Goal: Information Seeking & Learning: Learn about a topic

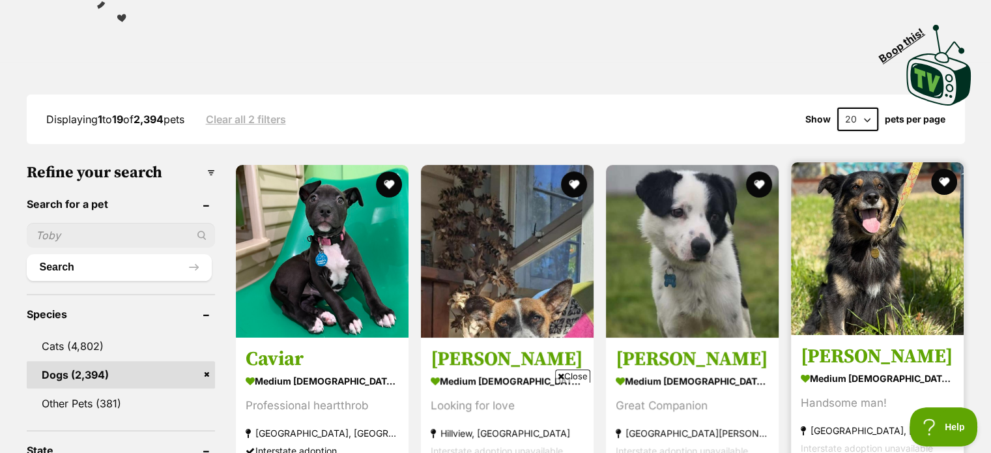
click at [926, 274] on img at bounding box center [877, 248] width 173 height 173
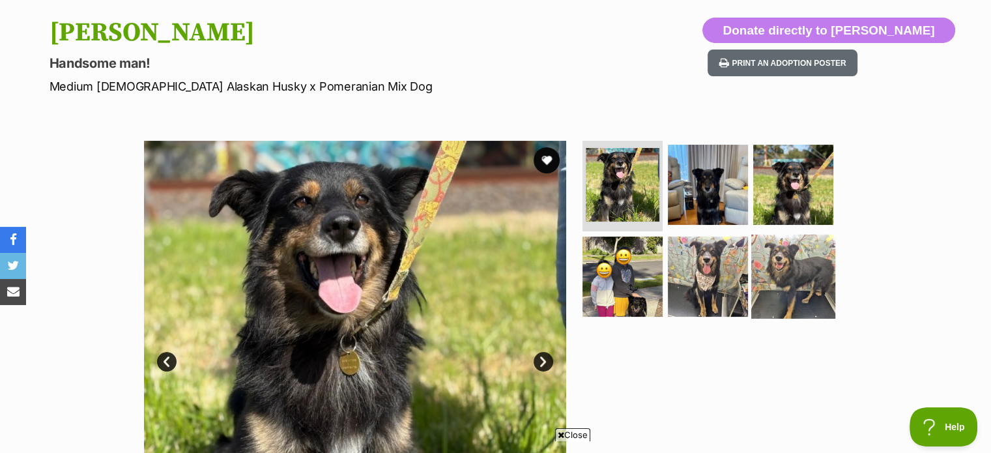
click at [787, 268] on img at bounding box center [794, 277] width 84 height 84
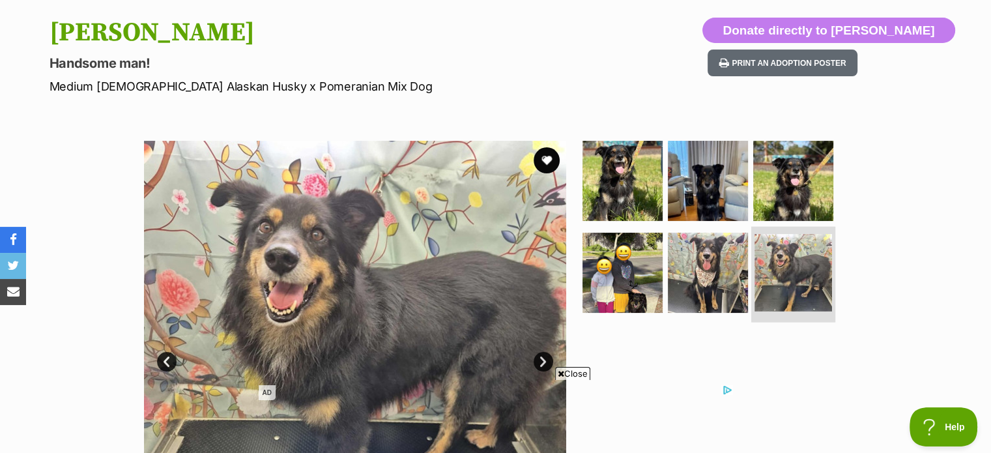
scroll to position [196, 0]
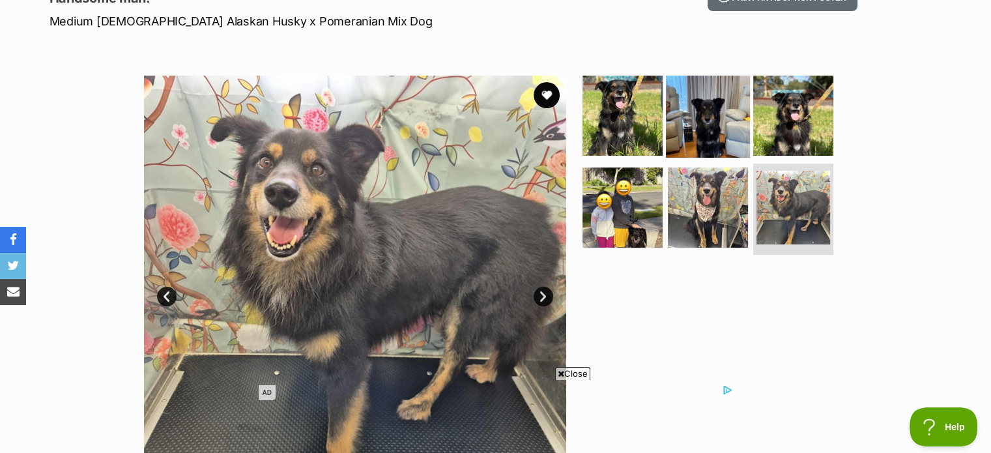
click at [727, 115] on img at bounding box center [708, 115] width 84 height 84
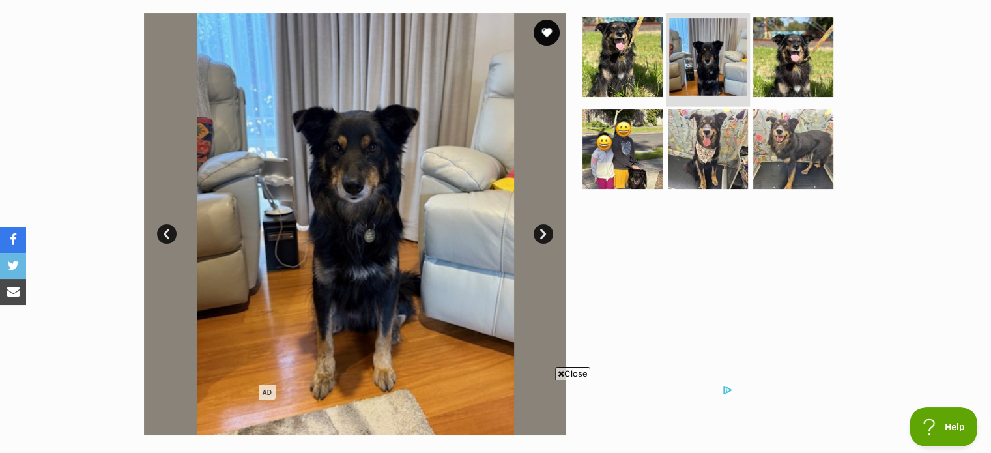
scroll to position [261, 0]
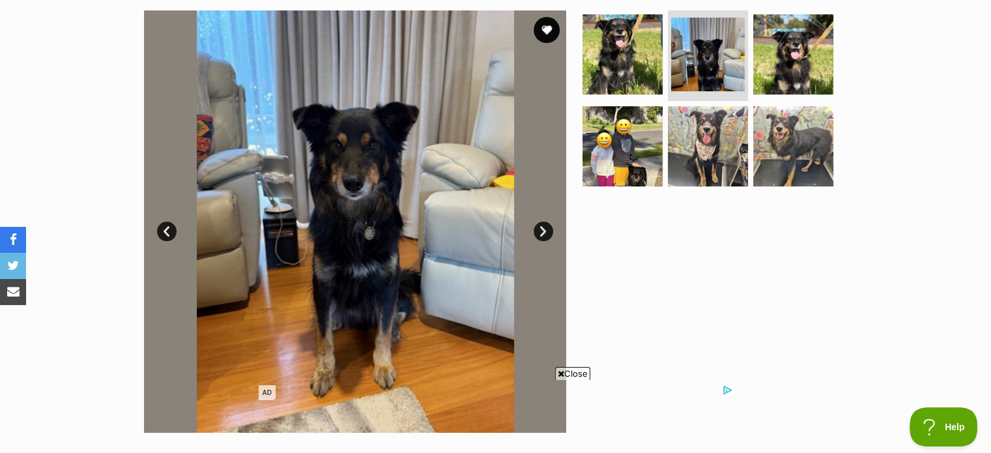
click at [578, 375] on span "Close" at bounding box center [572, 373] width 35 height 13
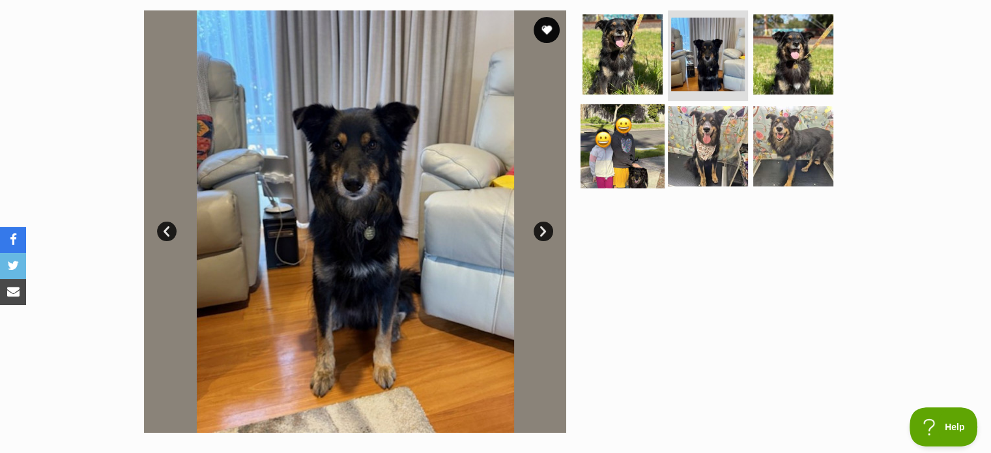
click at [626, 162] on img at bounding box center [623, 146] width 84 height 84
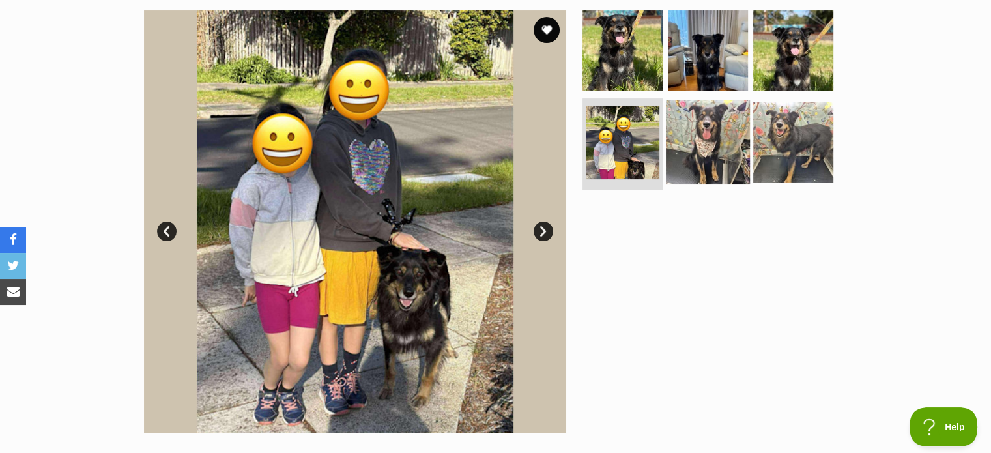
click at [680, 148] on img at bounding box center [708, 142] width 84 height 84
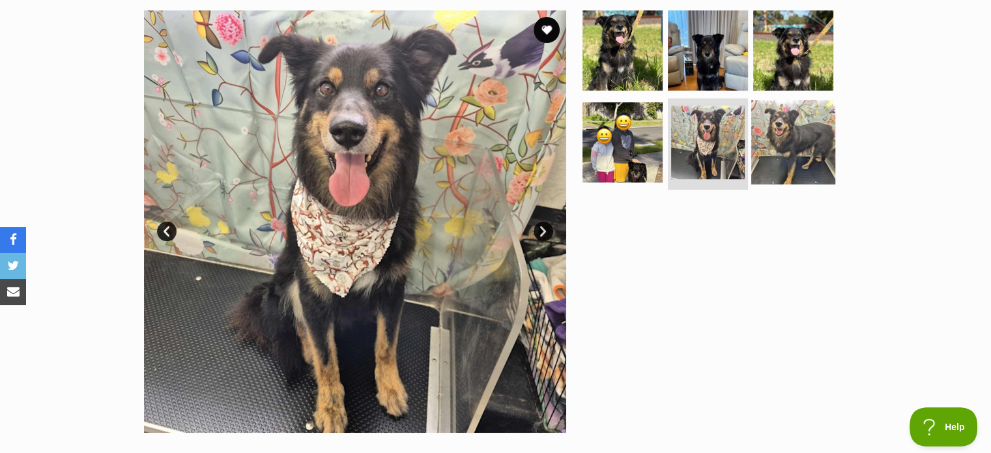
click at [769, 156] on img at bounding box center [794, 142] width 84 height 84
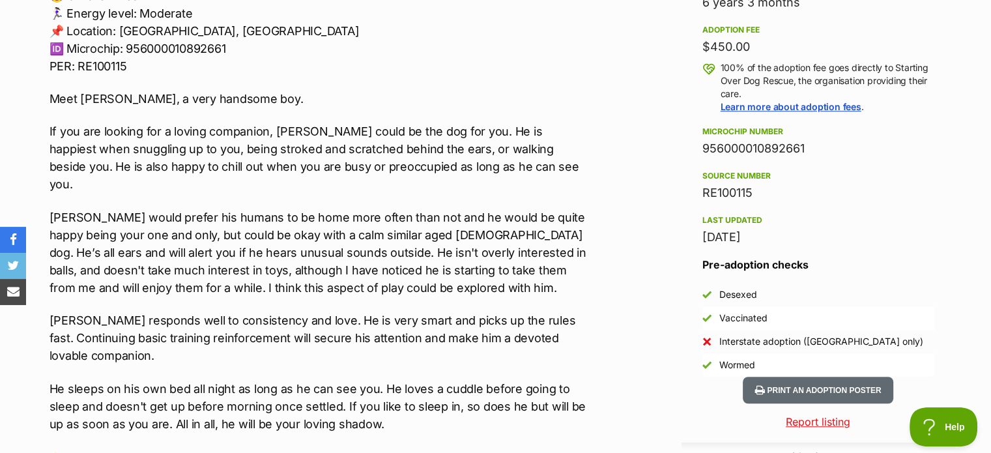
scroll to position [913, 0]
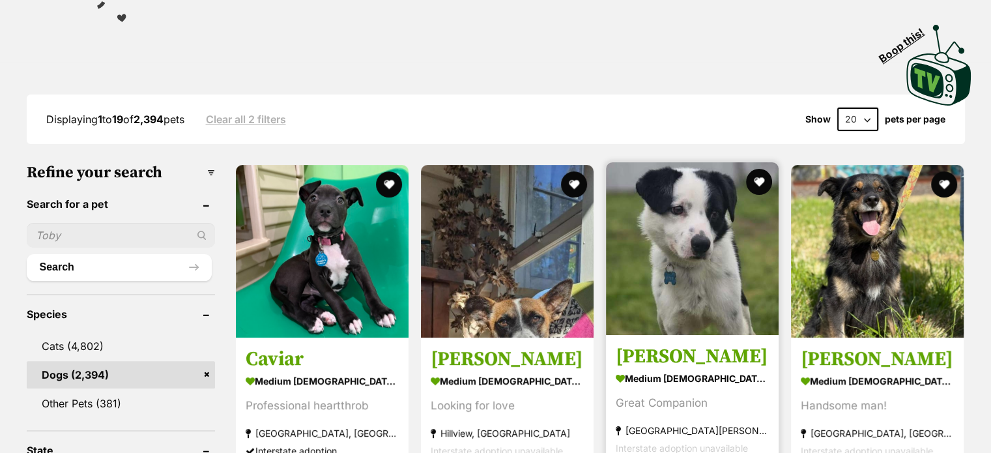
click at [665, 267] on img at bounding box center [692, 248] width 173 height 173
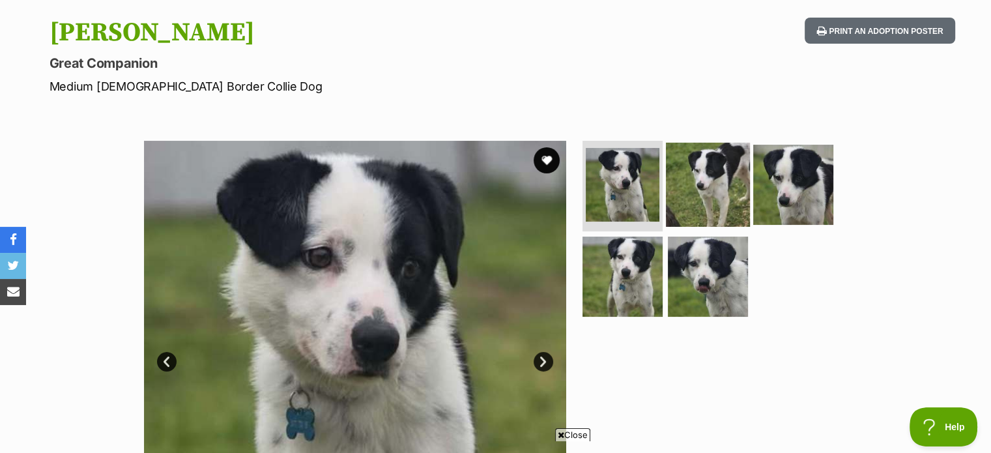
click at [713, 181] on img at bounding box center [708, 184] width 84 height 84
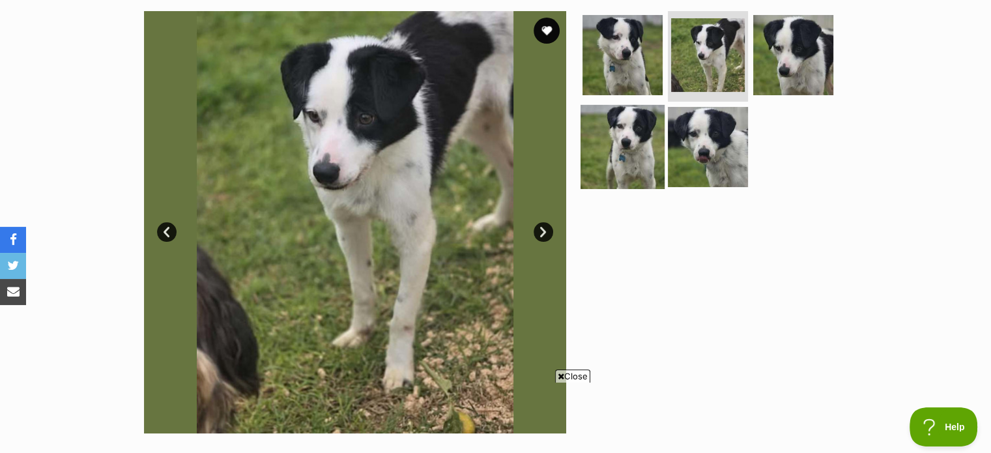
scroll to position [196, 0]
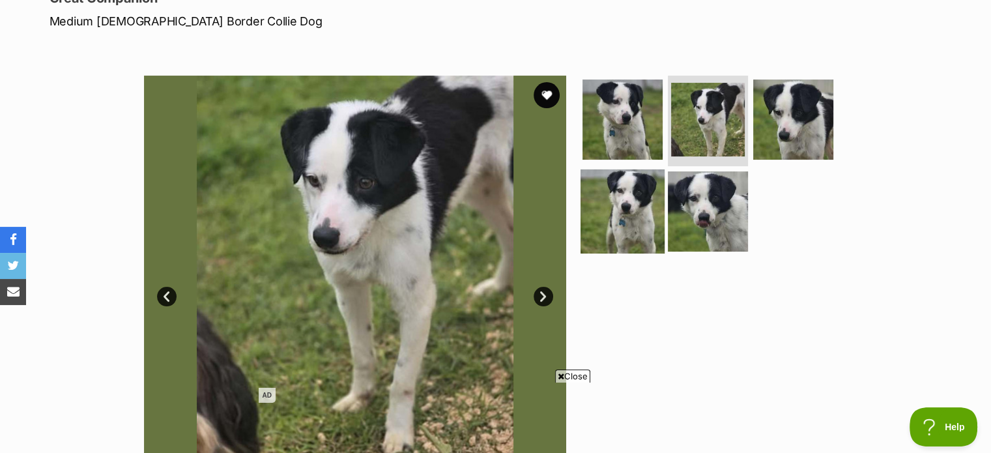
click at [636, 229] on img at bounding box center [623, 211] width 84 height 84
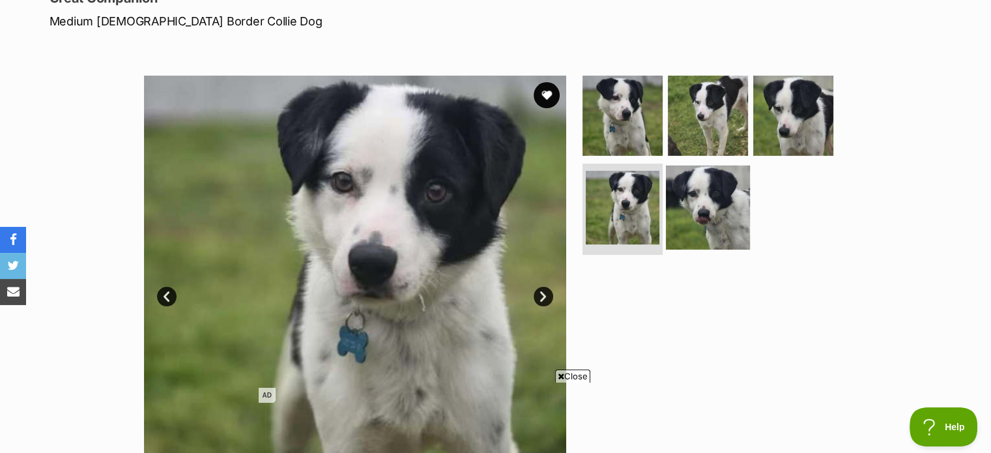
click at [704, 216] on img at bounding box center [708, 208] width 84 height 84
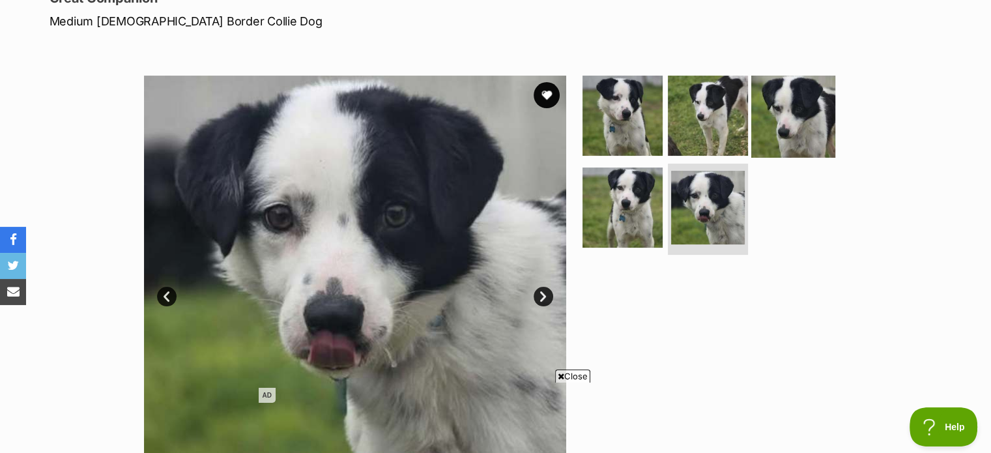
click at [793, 153] on img at bounding box center [794, 115] width 84 height 84
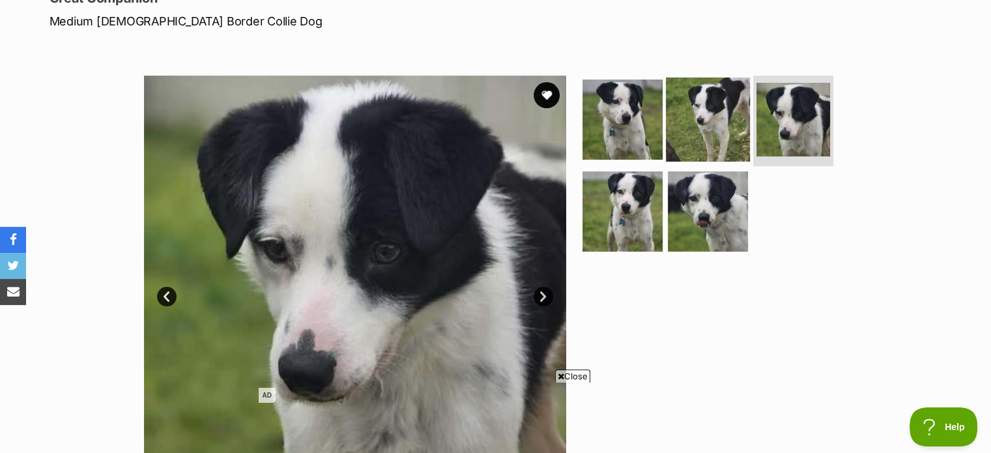
click at [686, 147] on img at bounding box center [708, 119] width 84 height 84
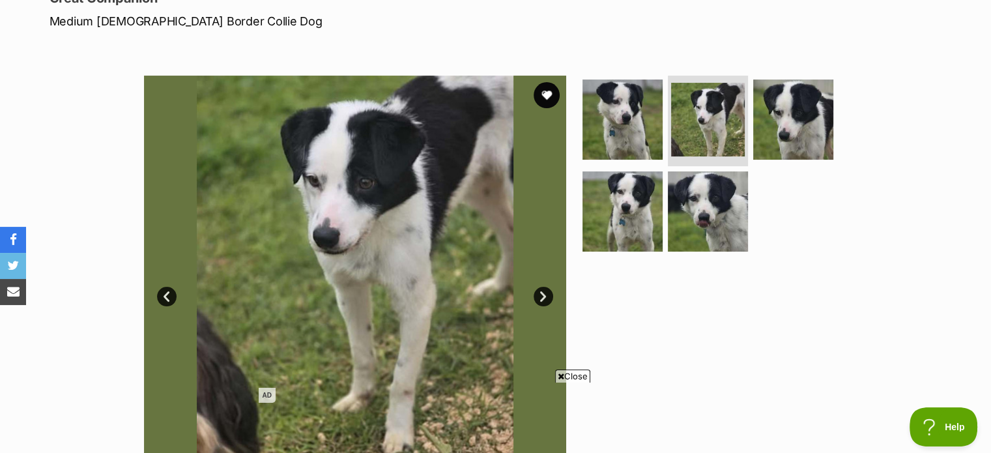
click at [581, 377] on span "Close" at bounding box center [572, 376] width 35 height 13
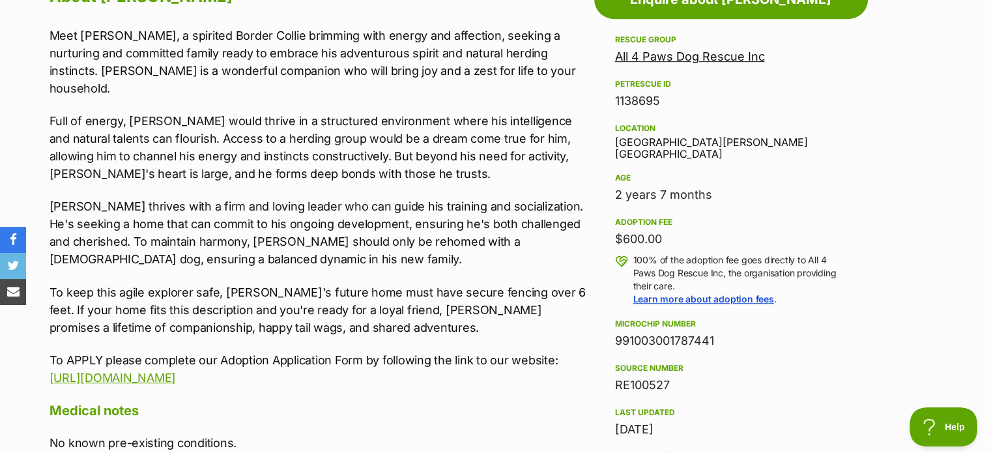
scroll to position [782, 0]
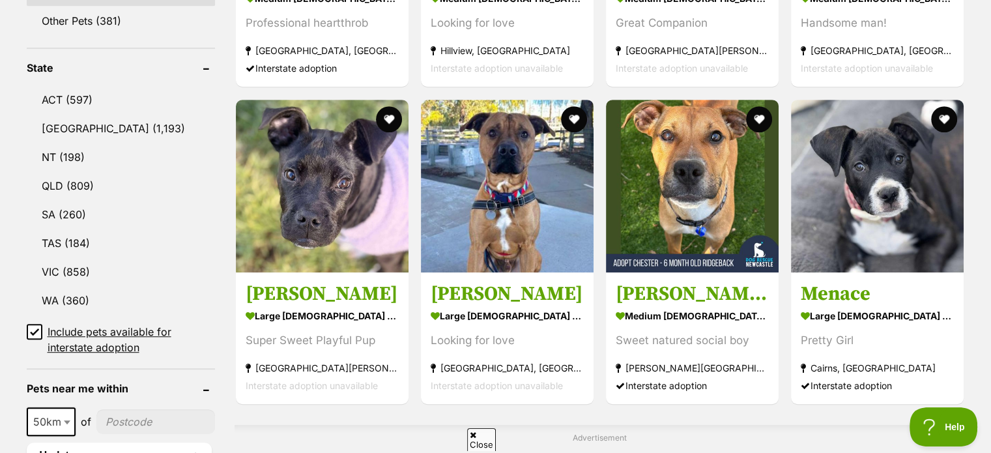
scroll to position [652, 0]
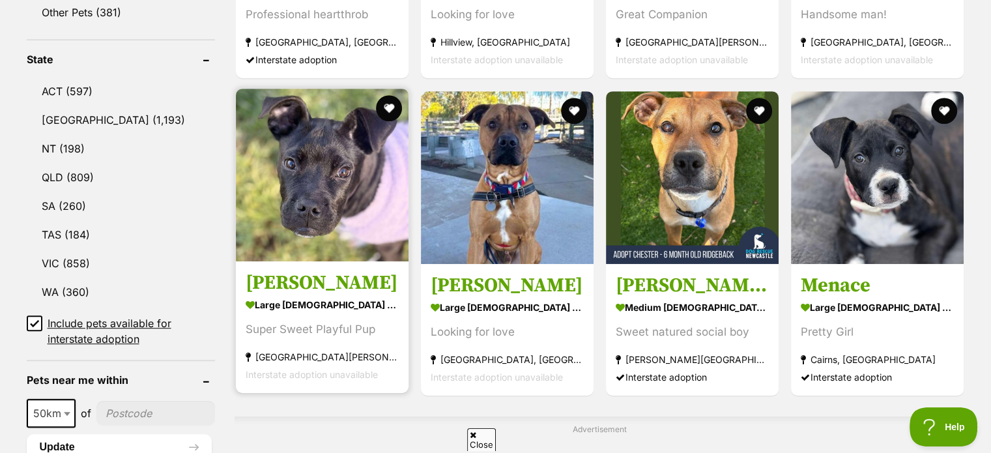
click at [271, 207] on img at bounding box center [322, 175] width 173 height 173
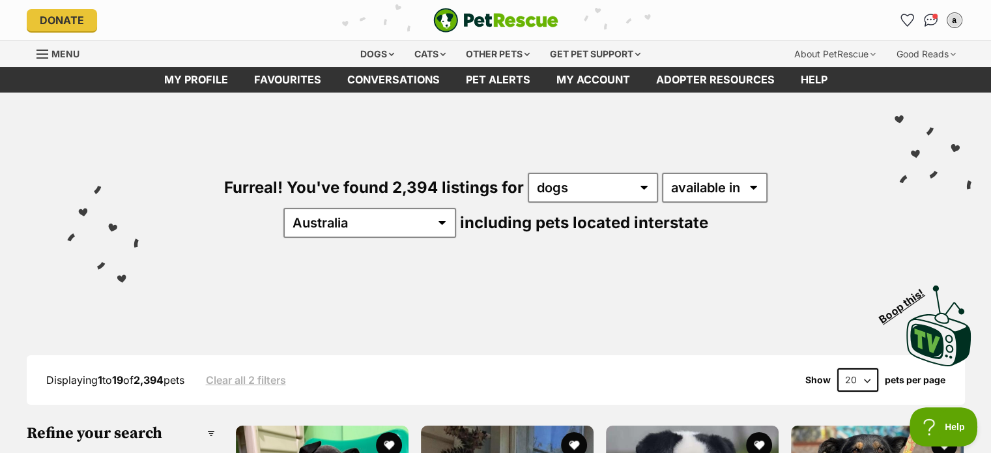
click at [0, 286] on div "Furreal! You've found 2,394 listings for any type of pet cats dogs other pets a…" at bounding box center [495, 231] width 991 height 276
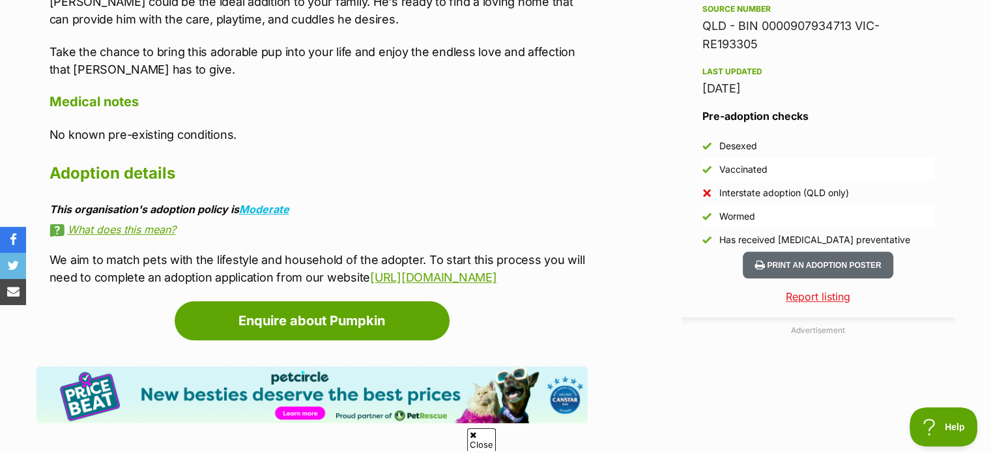
scroll to position [717, 0]
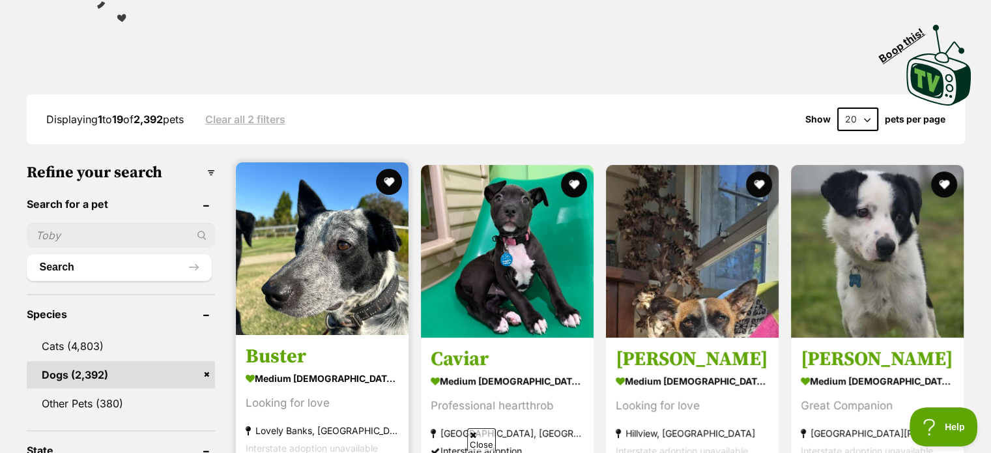
click at [280, 293] on img at bounding box center [322, 248] width 173 height 173
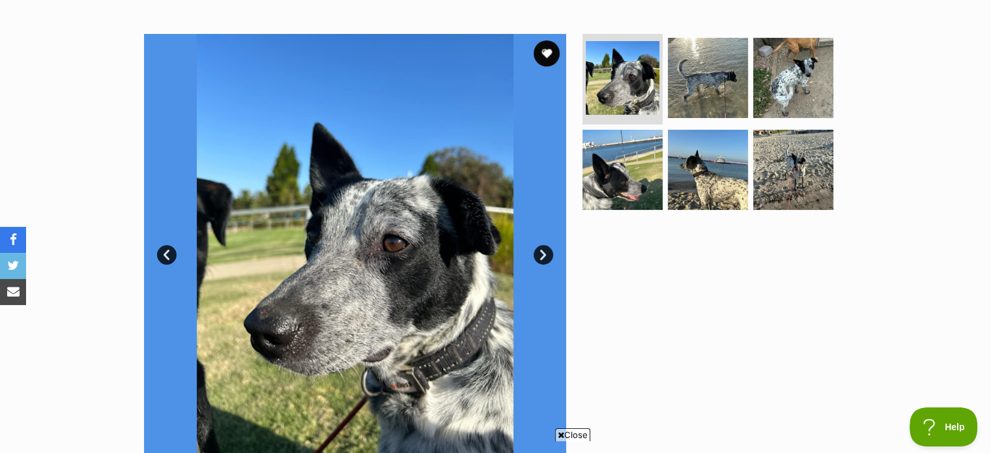
scroll to position [261, 0]
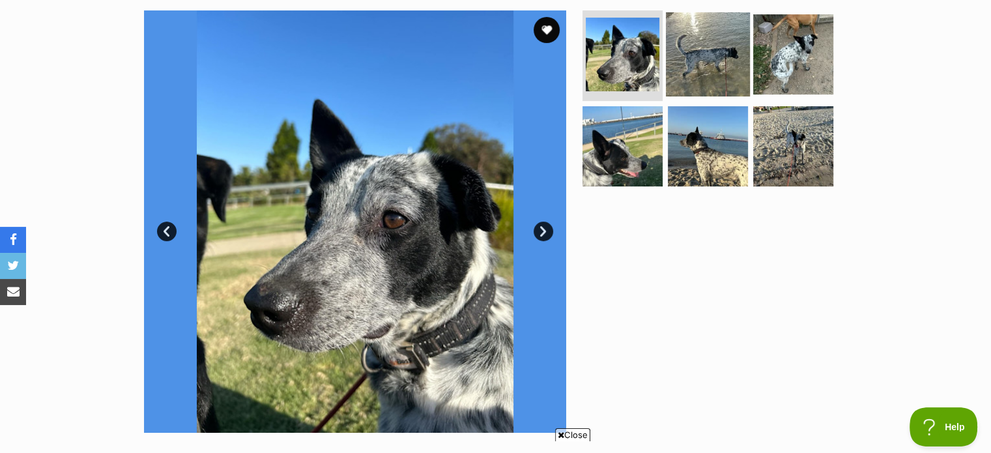
click at [689, 50] on img at bounding box center [708, 54] width 84 height 84
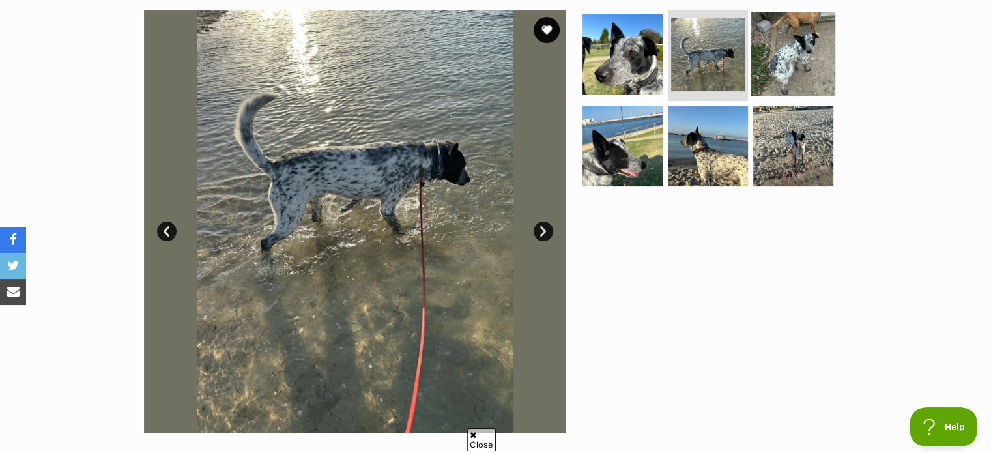
click at [782, 68] on img at bounding box center [794, 54] width 84 height 84
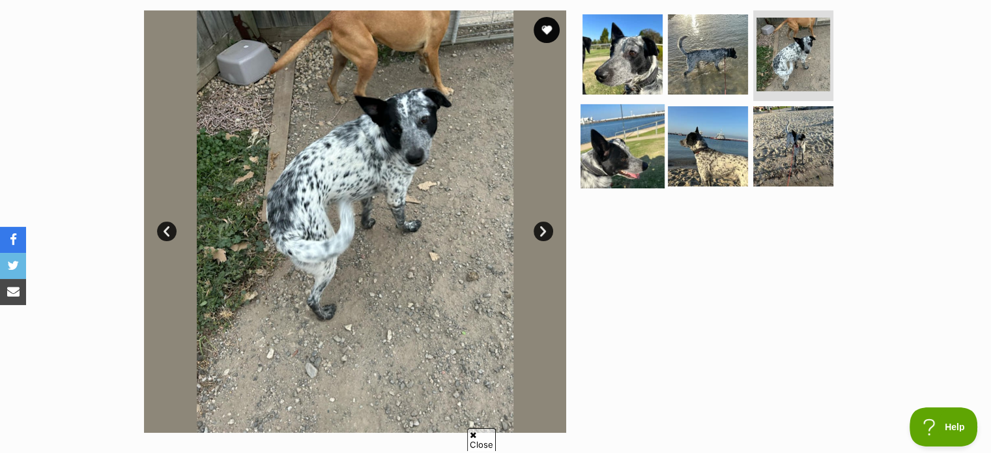
click at [613, 158] on img at bounding box center [623, 146] width 84 height 84
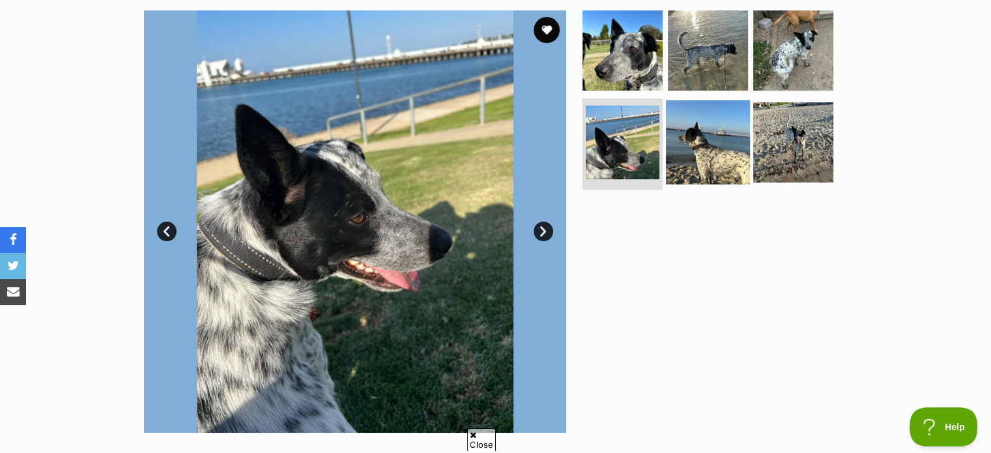
click at [709, 154] on img at bounding box center [708, 142] width 84 height 84
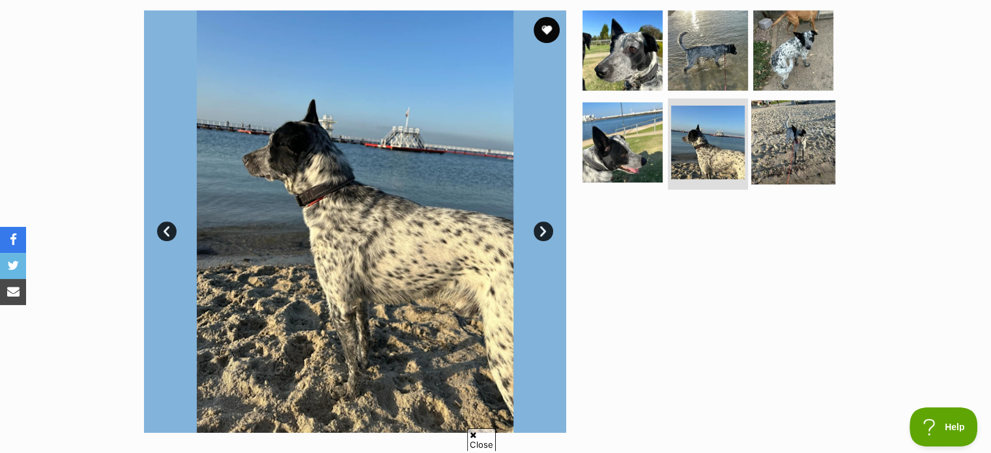
click at [795, 141] on img at bounding box center [794, 142] width 84 height 84
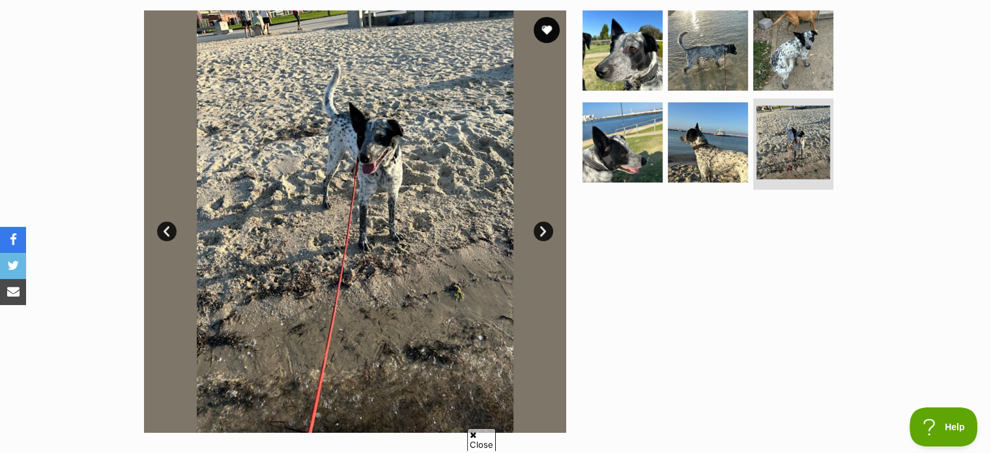
scroll to position [0, 0]
